Goal: Browse casually: Explore the website without a specific task or goal

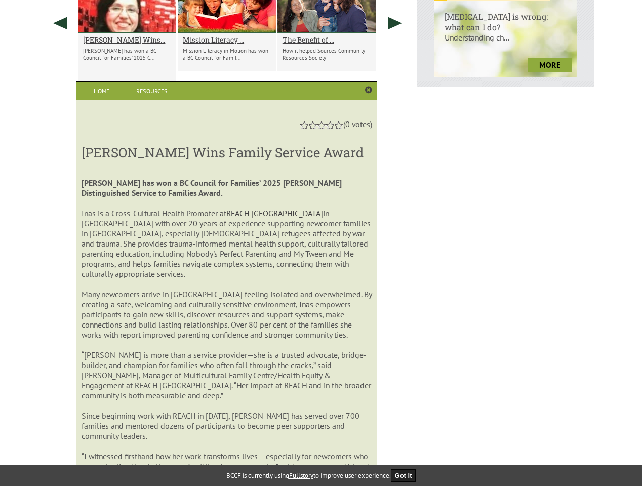
click at [321, 243] on div "Inas is a Cross-Cultural Health Promoter at REACH [GEOGRAPHIC_DATA] in [GEOGRAP…" at bounding box center [227, 243] width 290 height 71
click at [229, 243] on div "Inas is a Cross-Cultural Health Promoter at REACH [GEOGRAPHIC_DATA] in [GEOGRAP…" at bounding box center [227, 243] width 290 height 71
click at [369, 90] on link at bounding box center [368, 90] width 7 height 8
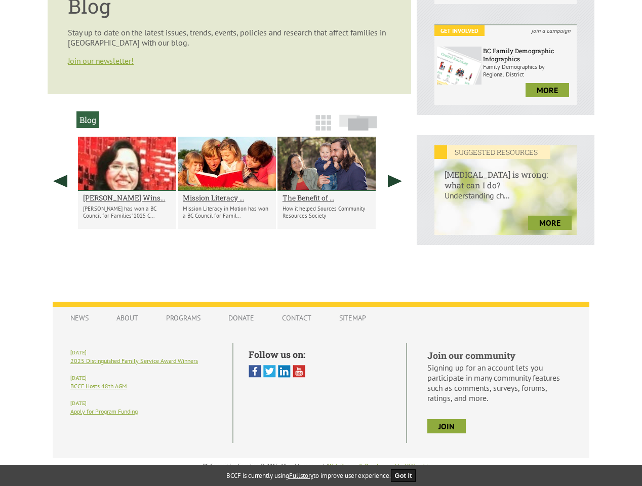
click at [304, 124] on div at bounding box center [321, 123] width 180 height 18
click at [312, 124] on link at bounding box center [323, 127] width 22 height 16
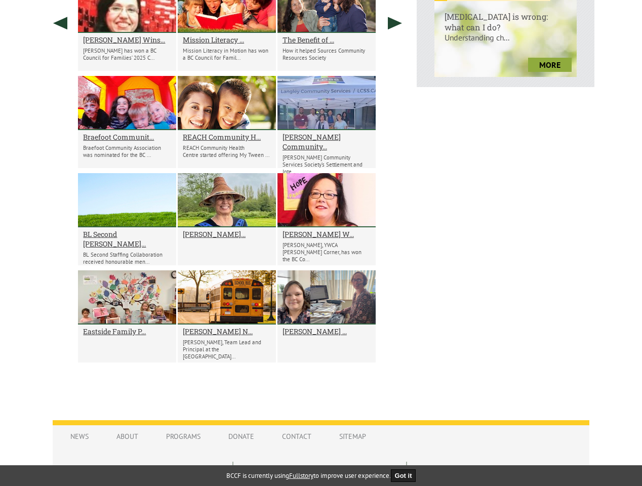
scroll to position [304, 0]
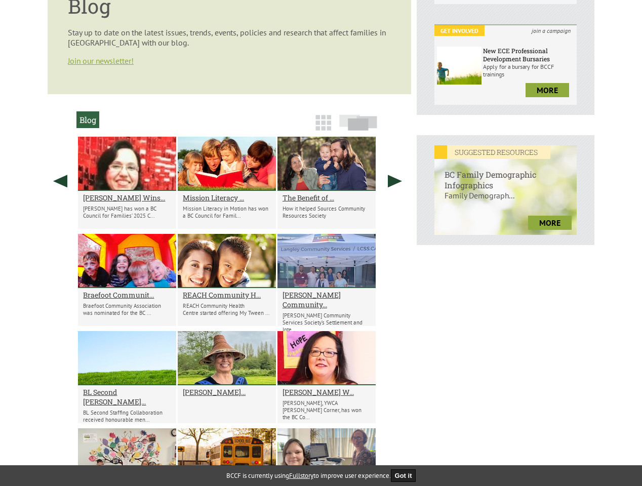
click at [321, 124] on img at bounding box center [323, 123] width 16 height 16
click at [330, 124] on img at bounding box center [323, 123] width 16 height 16
click at [338, 124] on link at bounding box center [358, 127] width 44 height 16
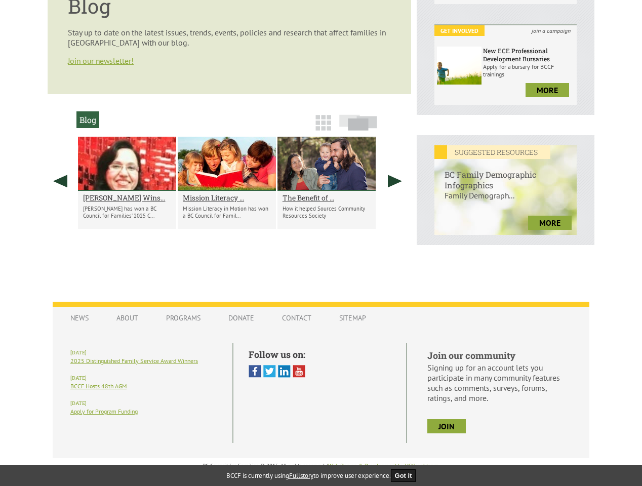
click at [505, 39] on div "Get Involved join a campaign New ECE Professional Development Bursaries Apply f…" at bounding box center [505, 64] width 142 height 80
click at [407, 475] on button "Got it" at bounding box center [403, 475] width 25 height 13
